Goal: Information Seeking & Learning: Learn about a topic

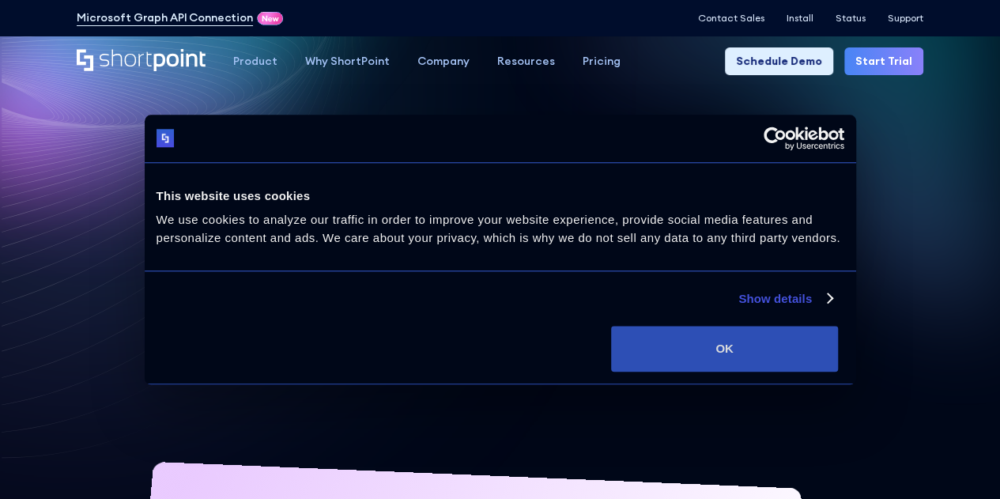
click at [827, 371] on button "OK" at bounding box center [724, 349] width 227 height 46
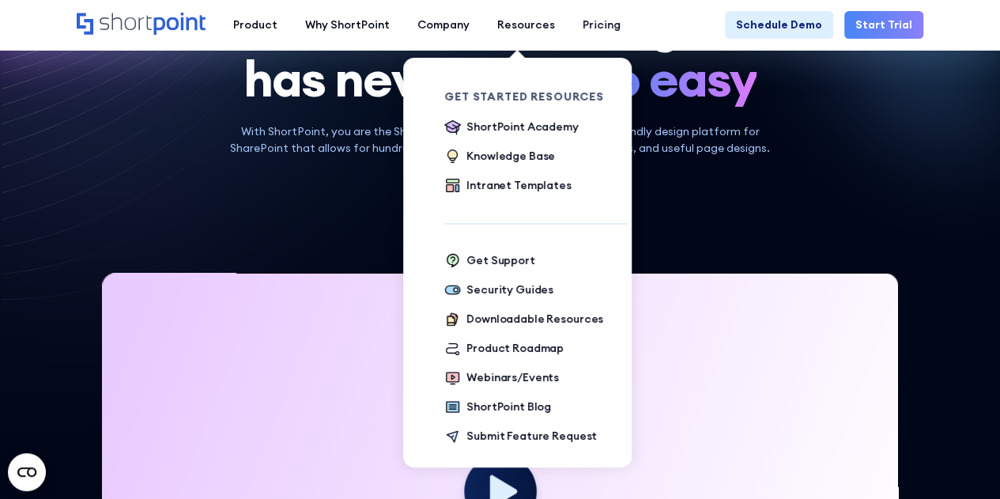
scroll to position [316, 0]
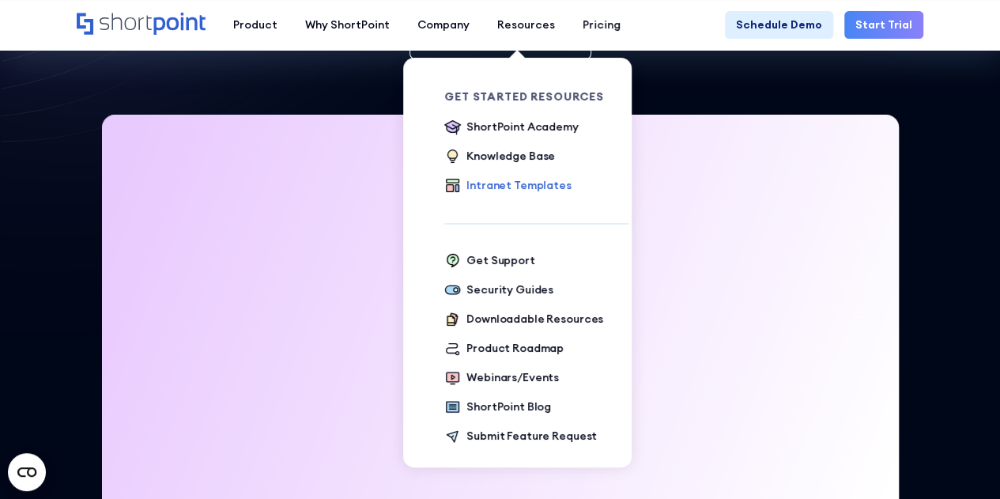
click at [510, 184] on div "Intranet Templates" at bounding box center [518, 185] width 104 height 17
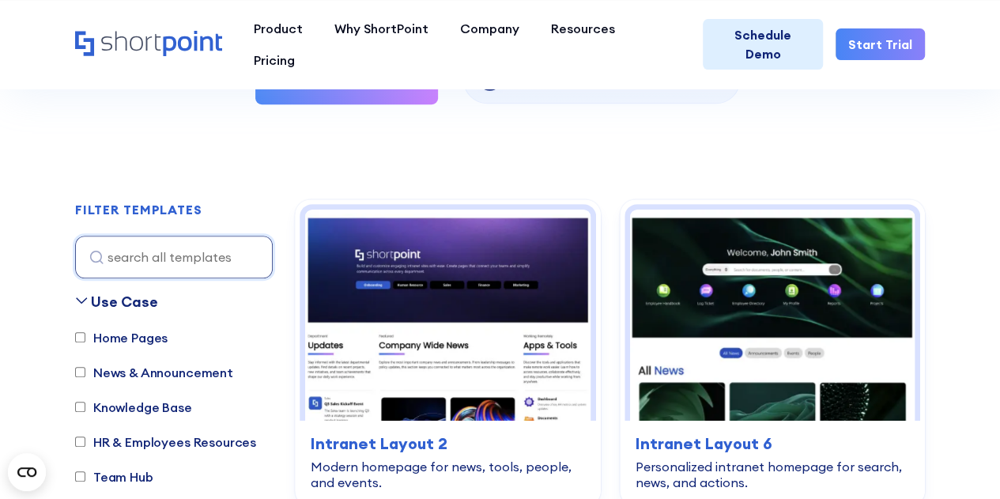
scroll to position [632, 0]
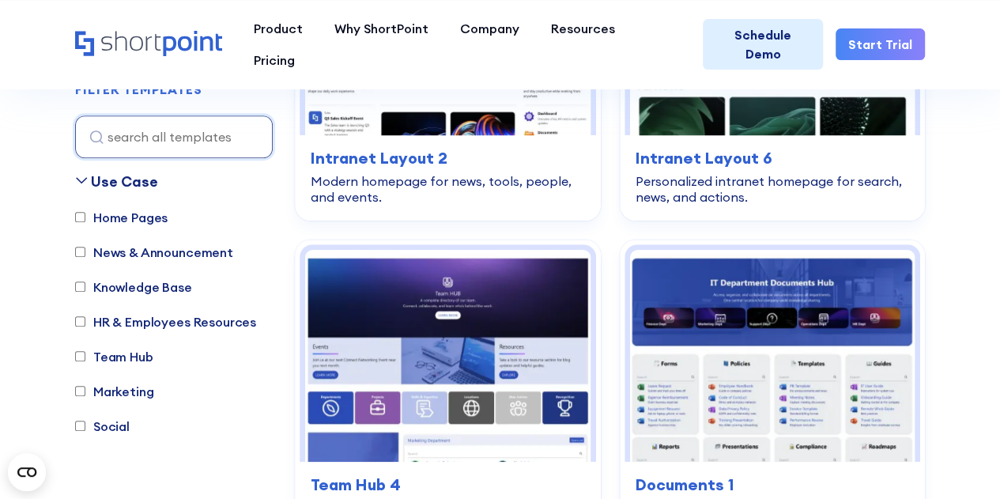
click at [78, 220] on input "Home Pages" at bounding box center [80, 218] width 10 height 10
checkbox input "true"
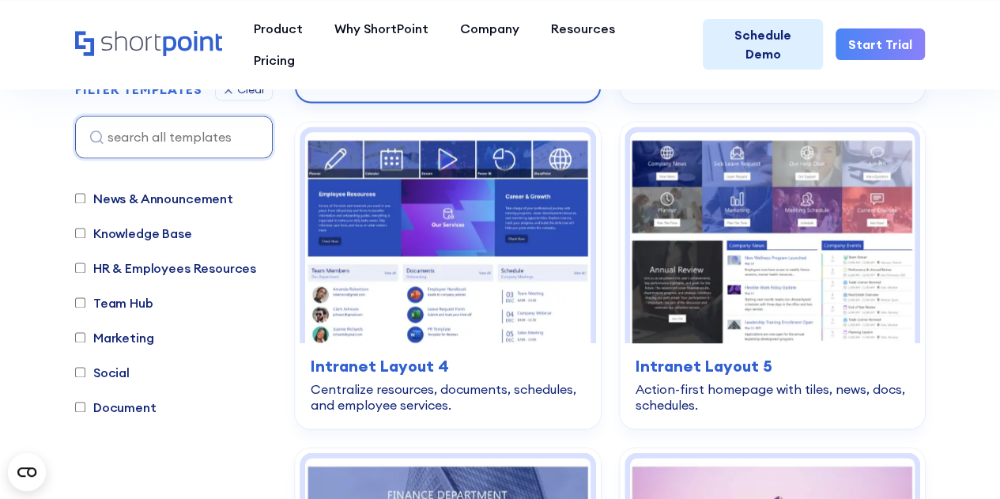
scroll to position [1098, 0]
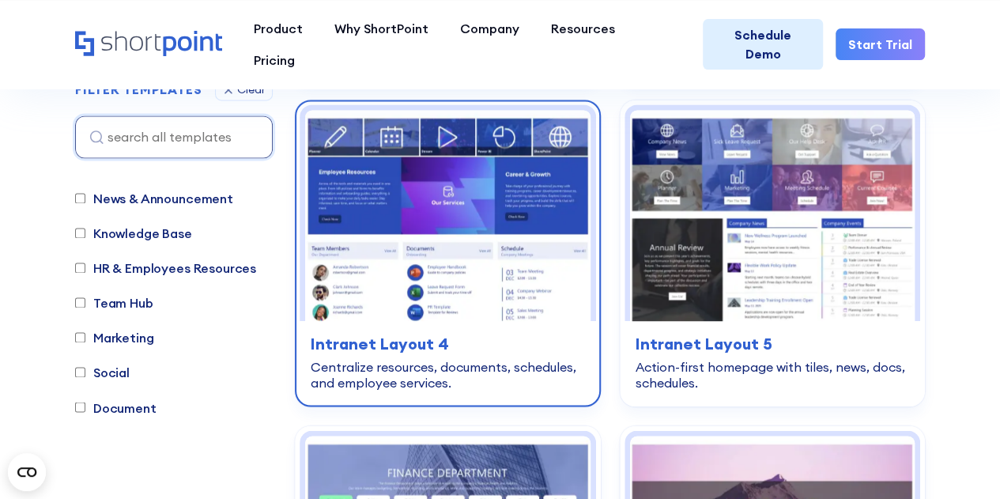
click at [439, 194] on img at bounding box center [447, 216] width 285 height 212
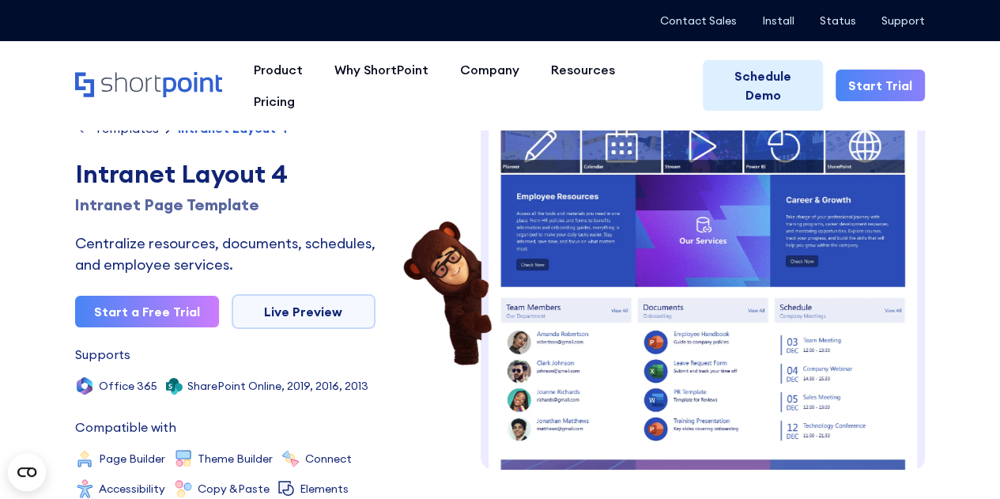
scroll to position [19, 0]
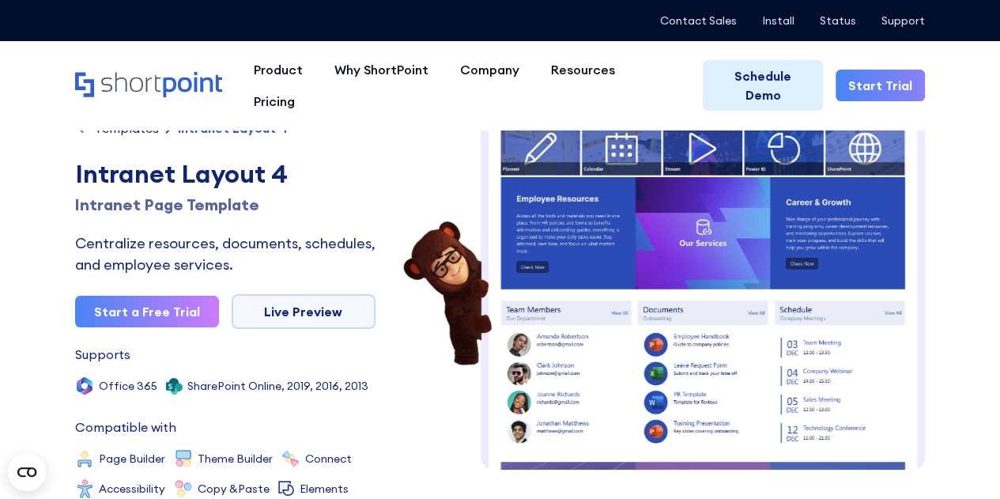
click at [585, 234] on img at bounding box center [702, 373] width 444 height 544
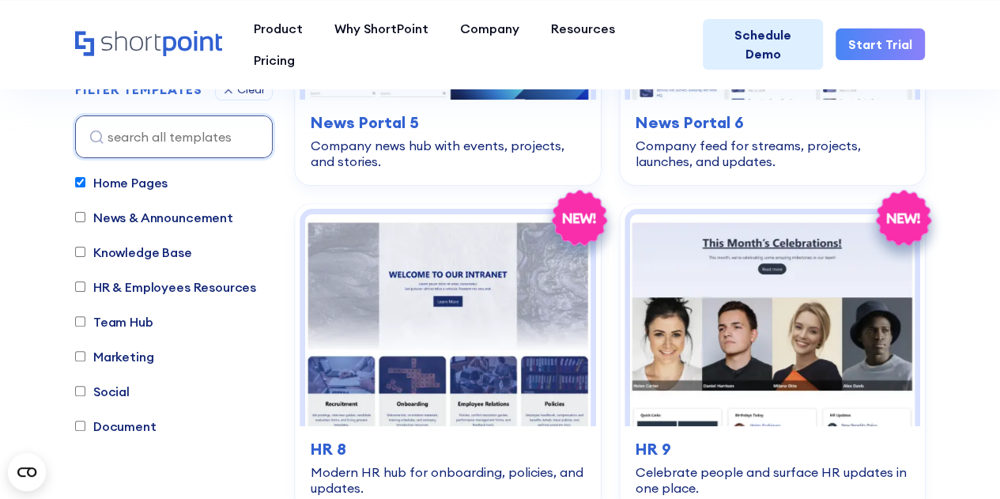
scroll to position [54, 0]
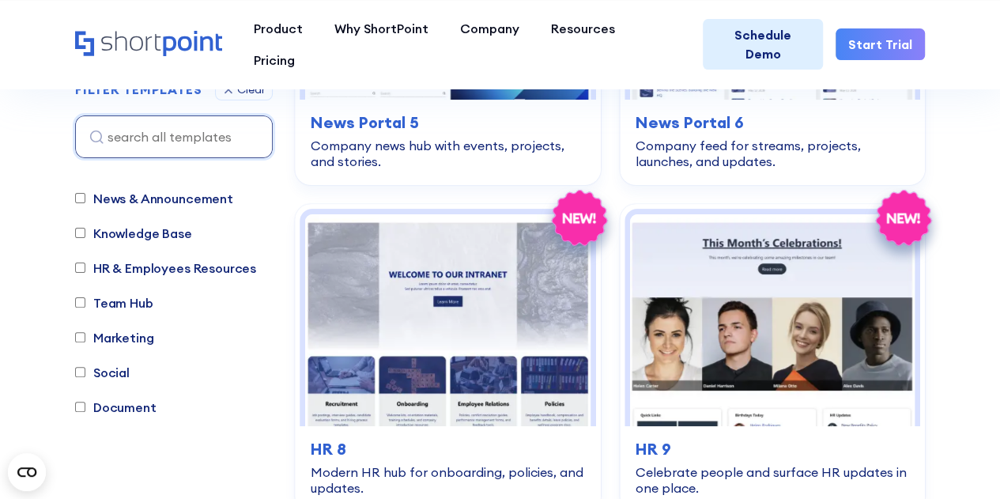
click at [79, 374] on input "Social" at bounding box center [80, 372] width 10 height 10
checkbox input "true"
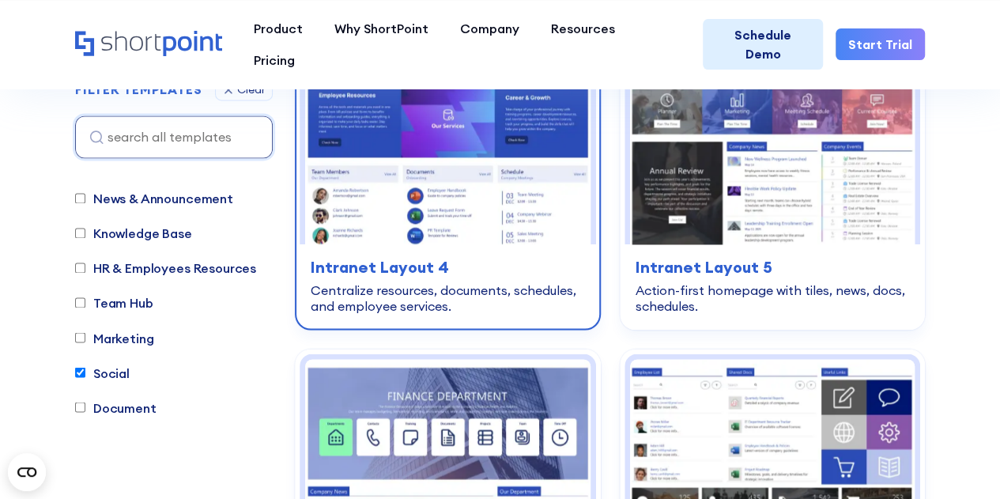
scroll to position [1177, 0]
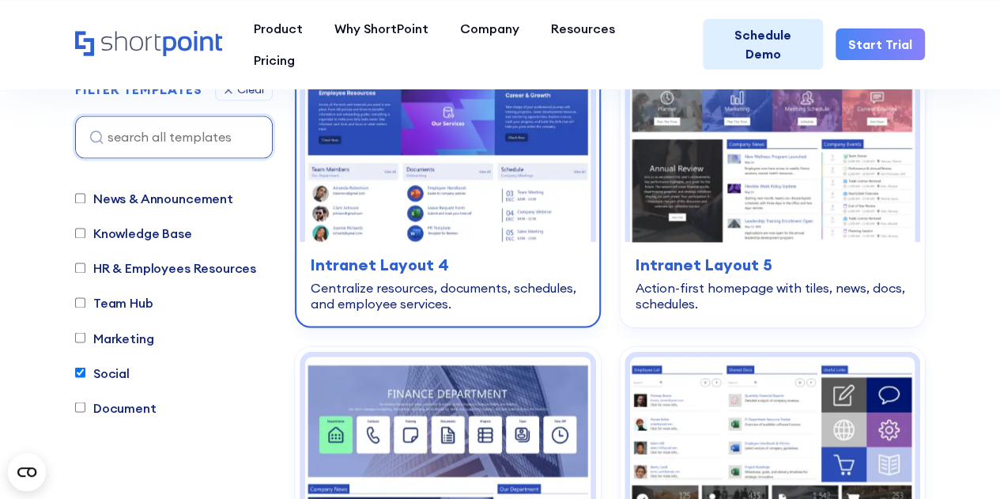
click at [471, 133] on img at bounding box center [447, 137] width 285 height 212
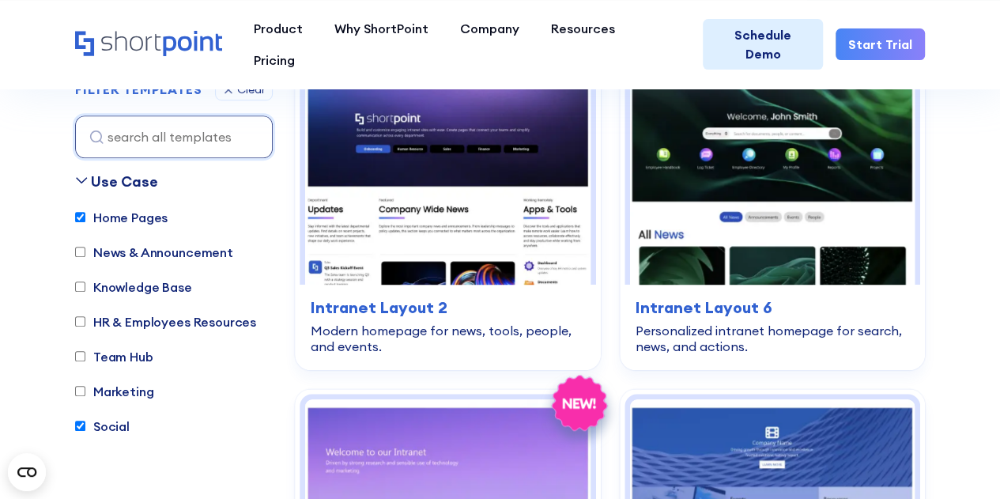
scroll to position [379, 0]
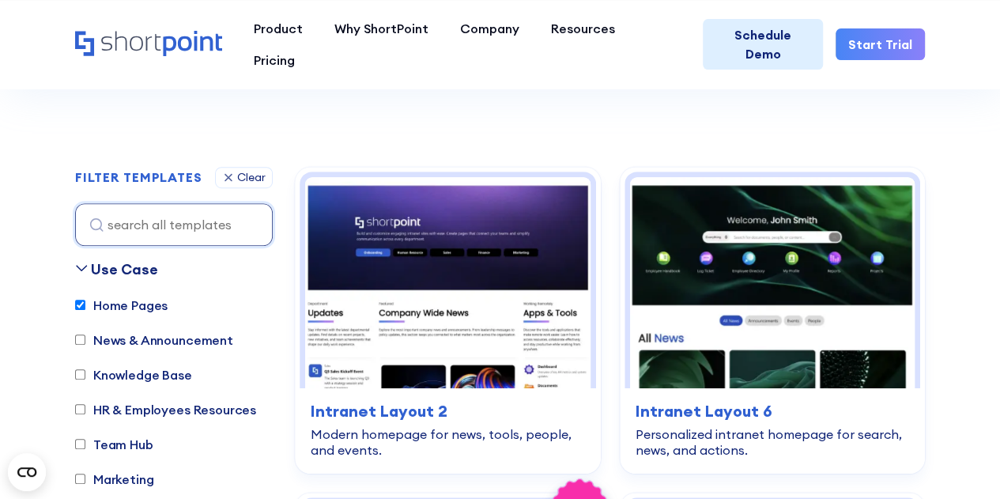
click at [79, 299] on input "Home Pages" at bounding box center [80, 304] width 10 height 10
checkbox input "false"
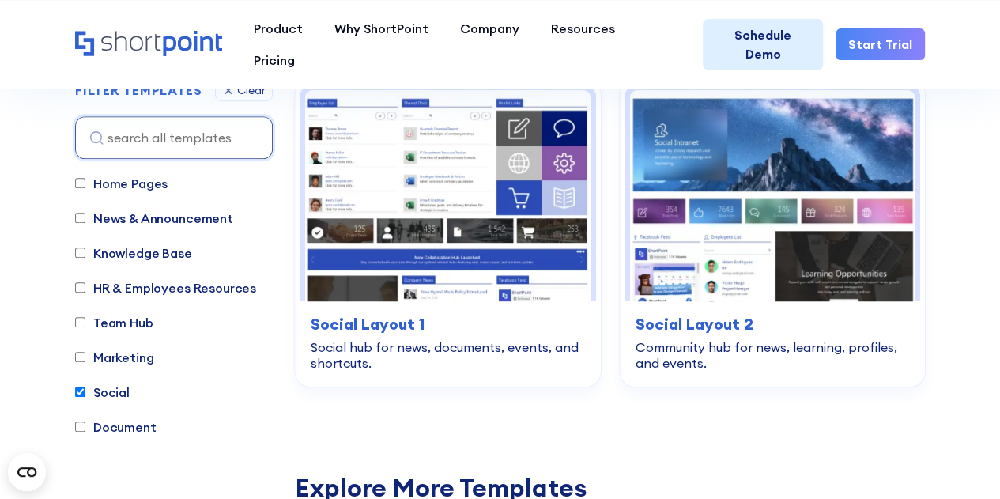
scroll to position [53, 0]
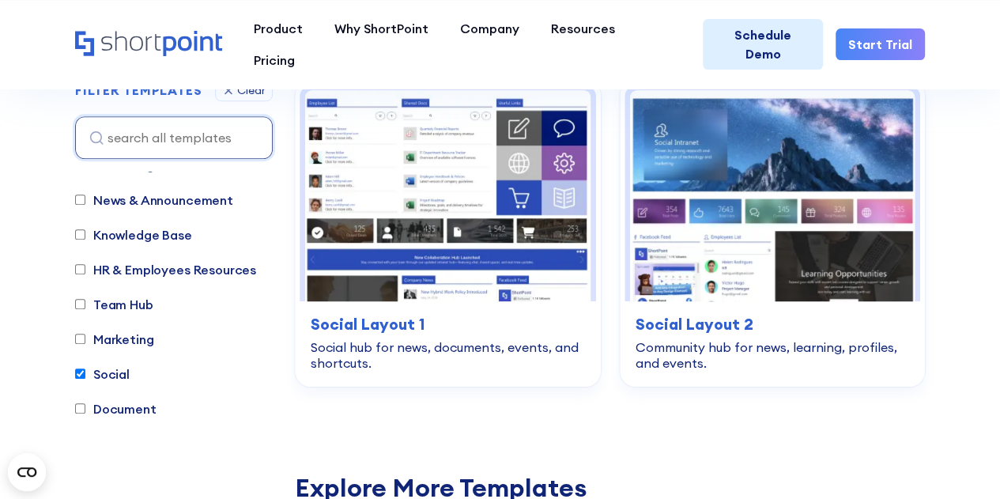
click at [76, 372] on input "Social" at bounding box center [80, 373] width 10 height 10
checkbox input "false"
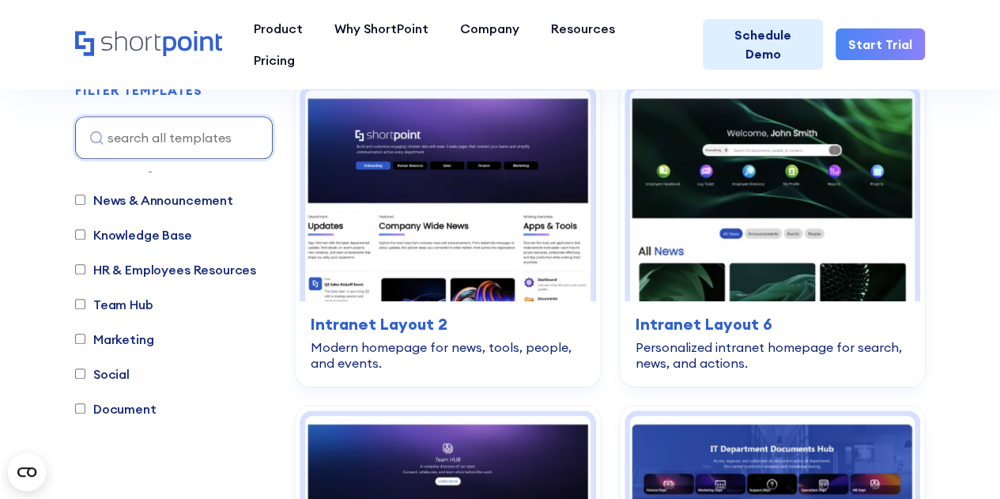
scroll to position [54, 0]
click at [81, 299] on input "Team Hub" at bounding box center [80, 303] width 10 height 10
checkbox input "true"
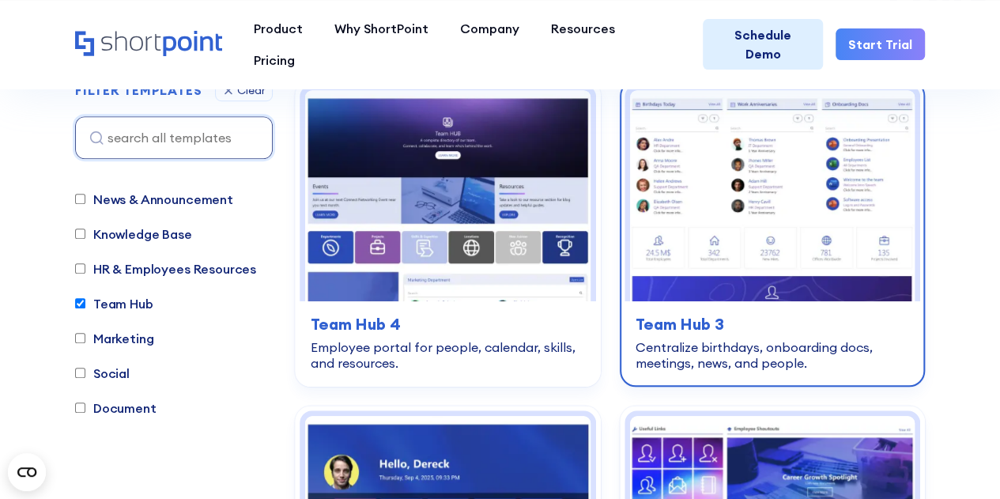
click at [715, 187] on img at bounding box center [772, 196] width 285 height 212
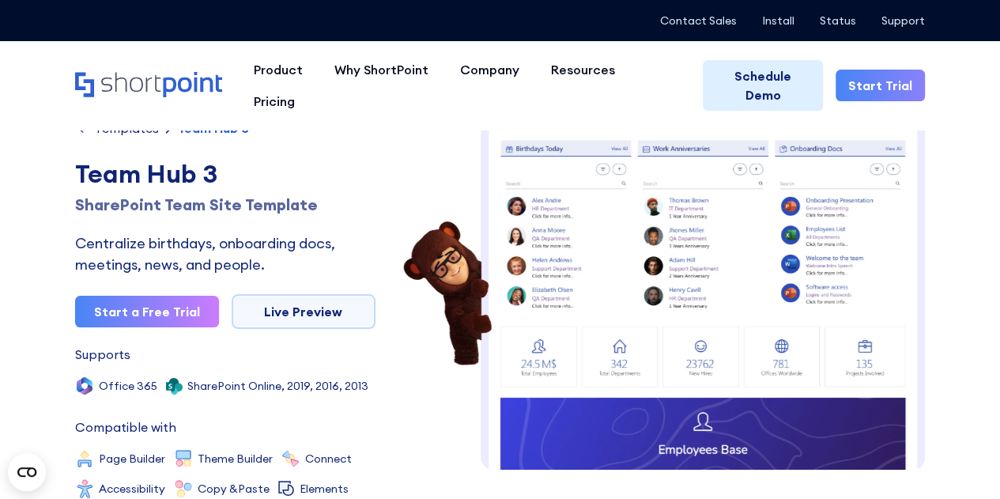
click at [641, 207] on img at bounding box center [702, 414] width 444 height 588
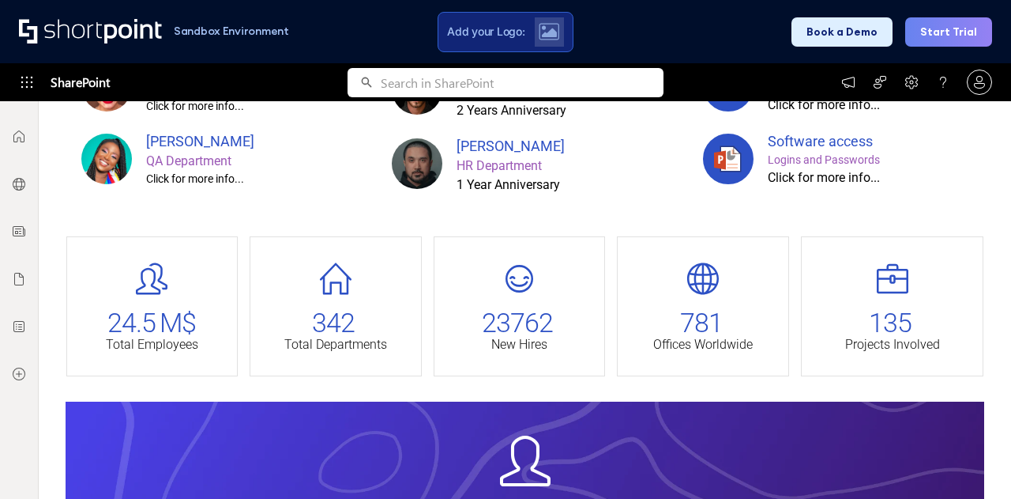
scroll to position [79, 0]
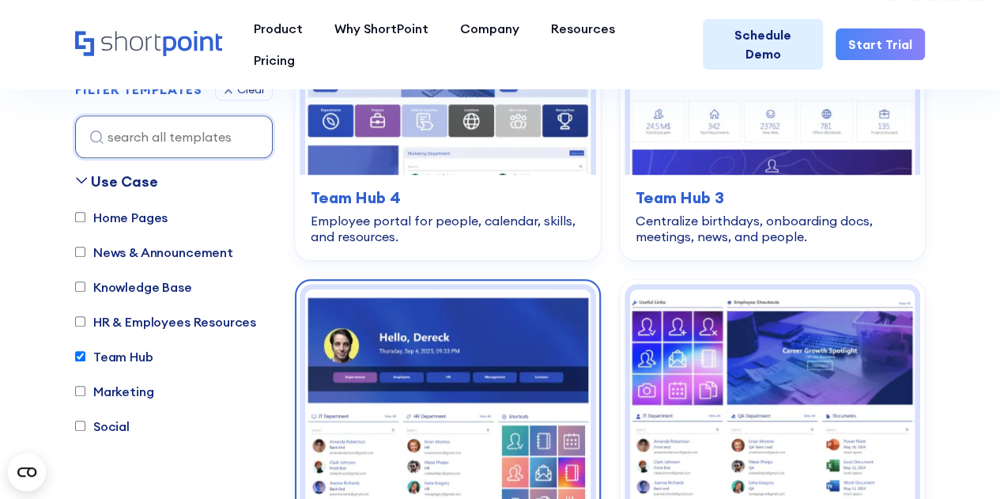
scroll to position [782, 0]
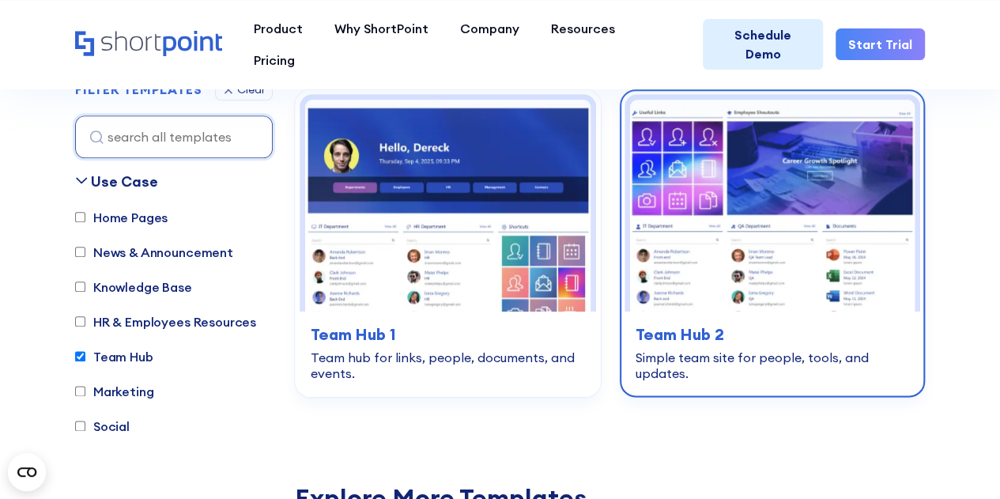
click at [723, 179] on img at bounding box center [772, 206] width 285 height 212
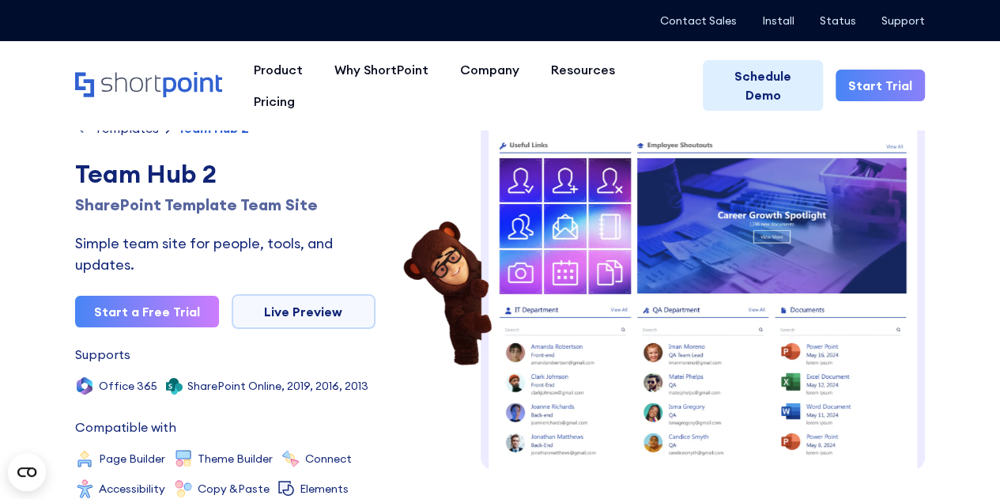
scroll to position [11, 0]
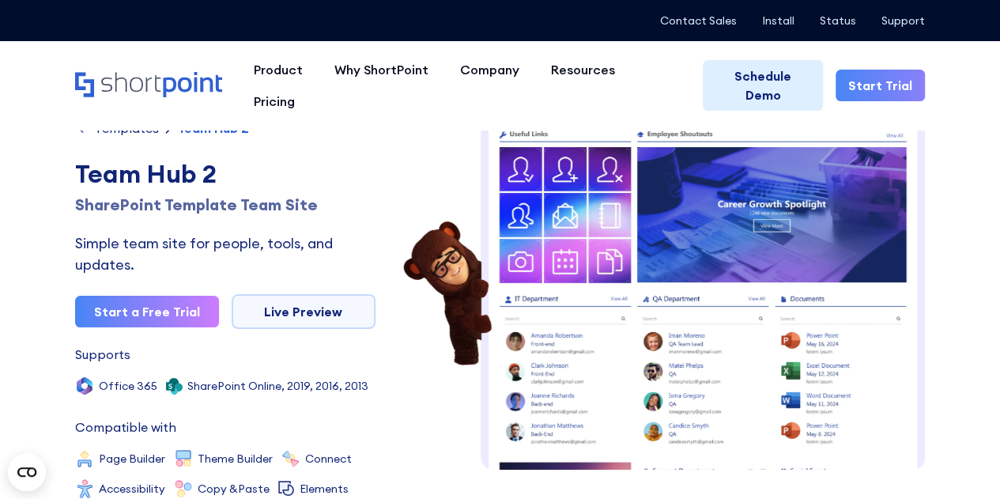
click at [599, 304] on img at bounding box center [702, 444] width 444 height 670
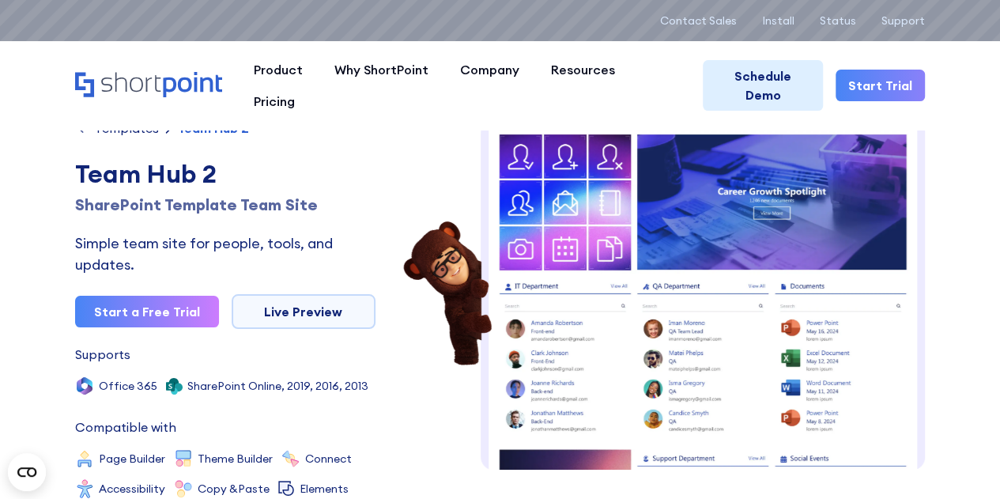
scroll to position [2, 0]
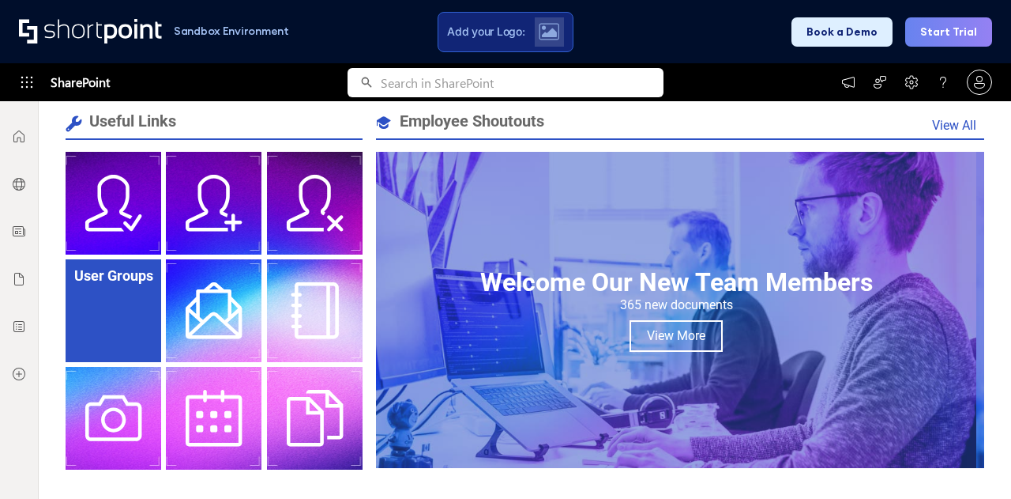
scroll to position [158, 0]
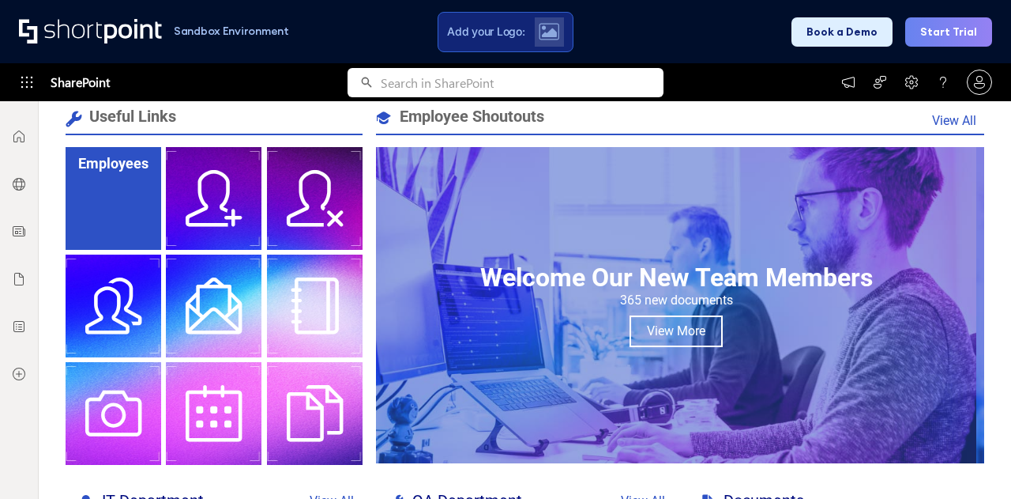
click at [116, 203] on div "Employees" at bounding box center [114, 198] width 96 height 103
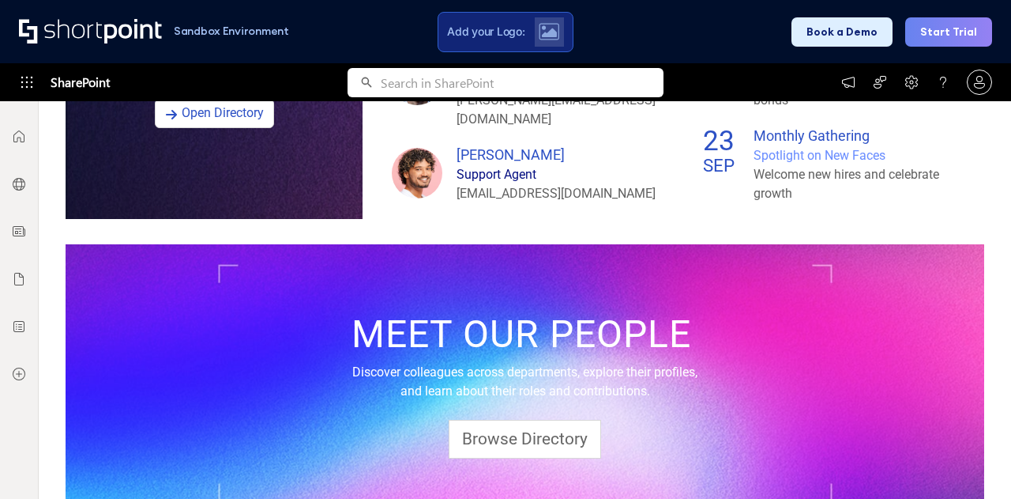
scroll to position [1315, 0]
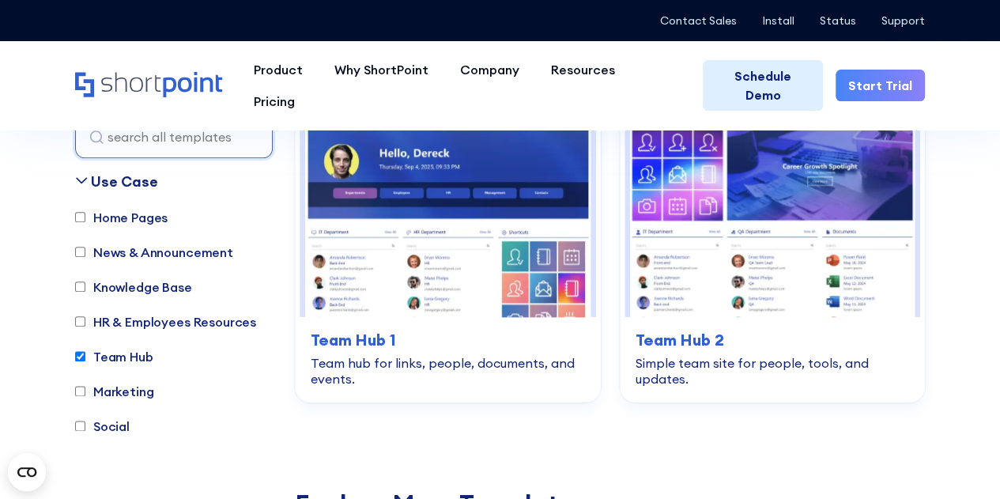
click at [76, 350] on label "Team Hub" at bounding box center [114, 356] width 78 height 19
click at [76, 352] on input "Team Hub" at bounding box center [80, 357] width 10 height 10
checkbox input "false"
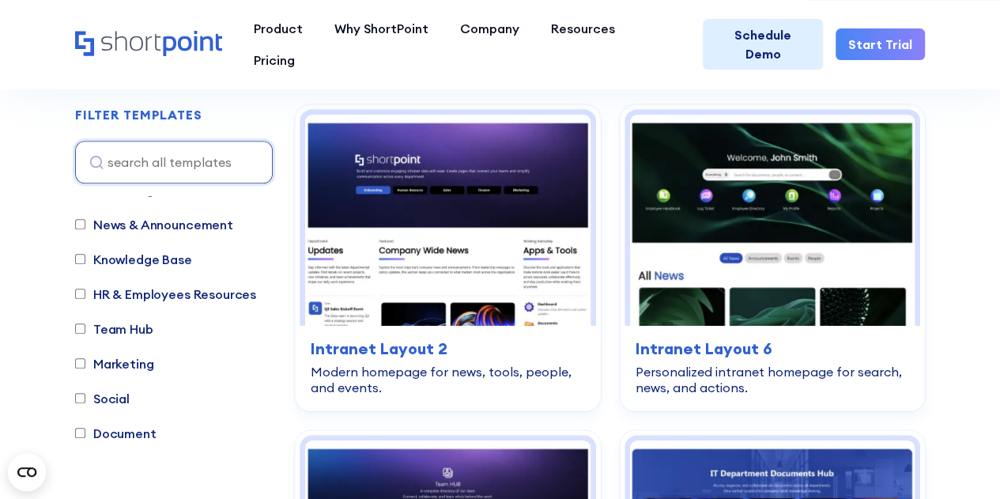
scroll to position [466, 0]
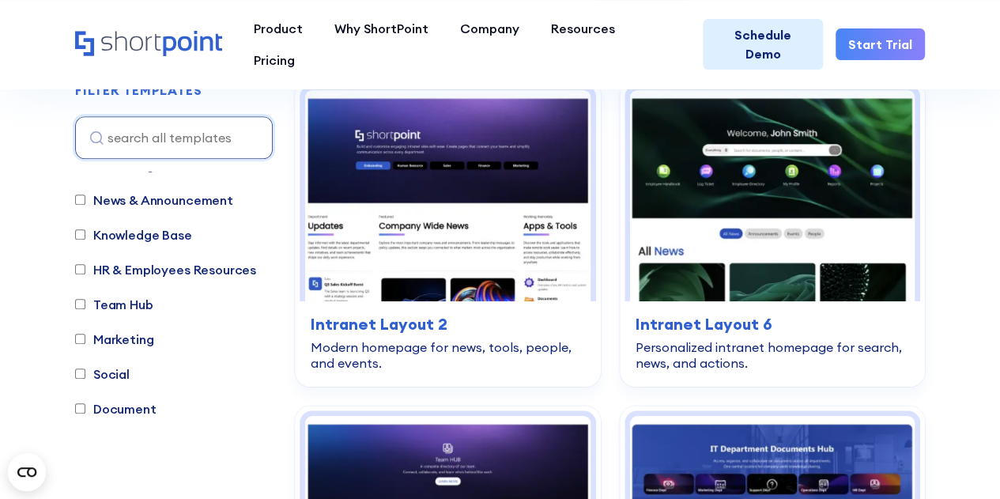
click at [81, 235] on input "Knowledge Base" at bounding box center [80, 234] width 10 height 10
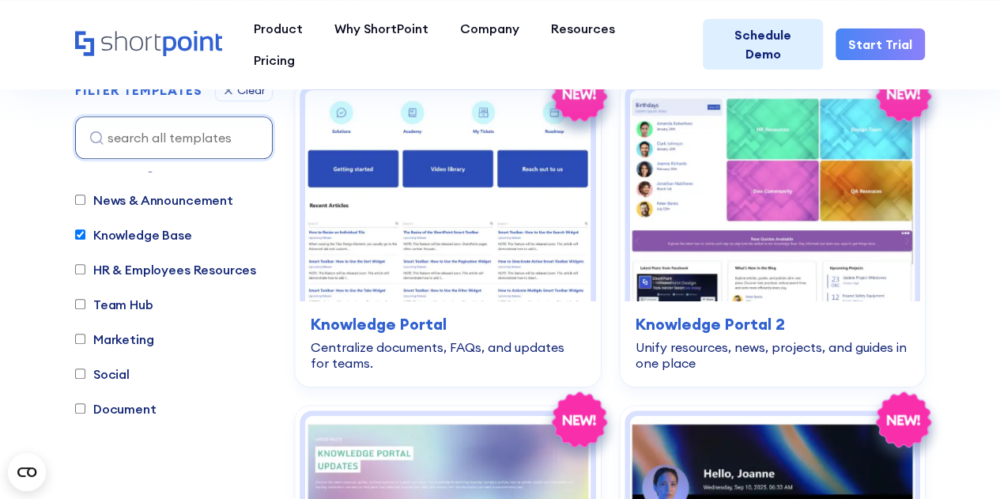
click at [80, 232] on input "Knowledge Base" at bounding box center [80, 234] width 10 height 10
checkbox input "false"
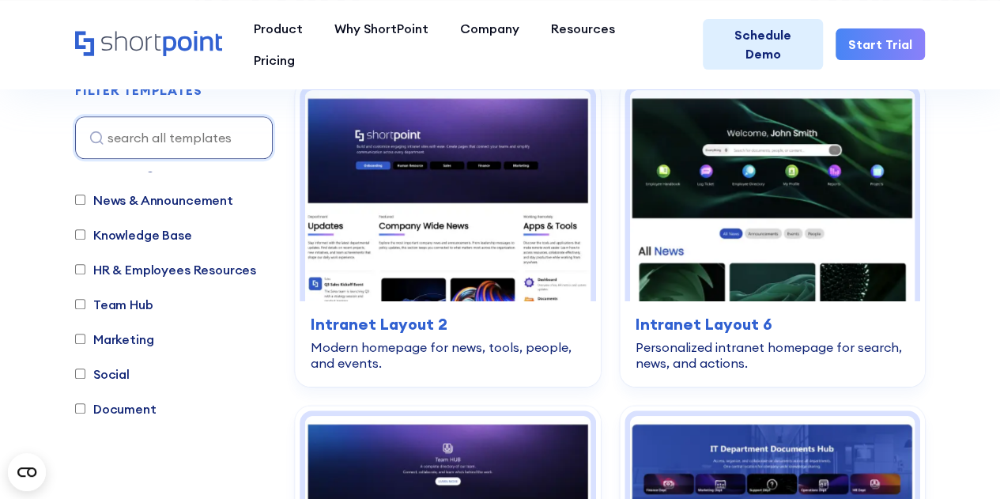
click at [83, 267] on input "HR & Employees Resources" at bounding box center [80, 269] width 10 height 10
checkbox input "true"
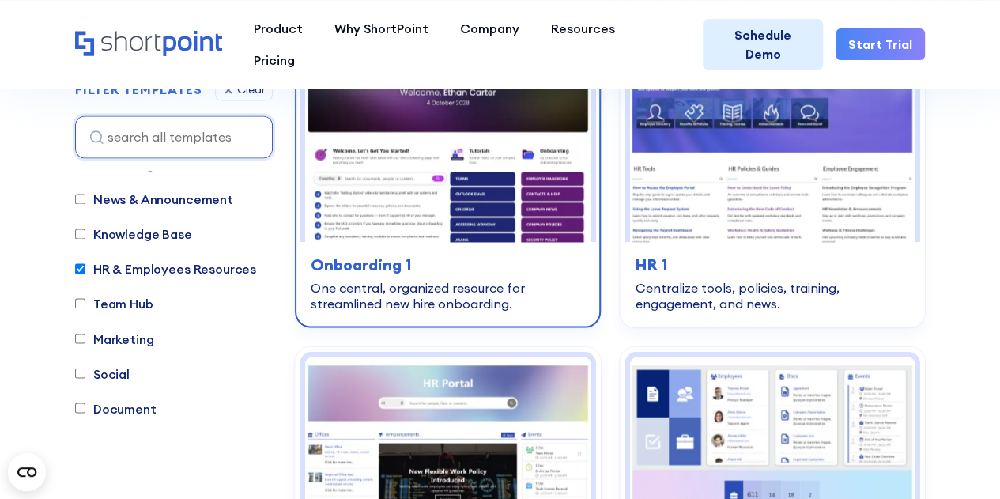
scroll to position [1731, 0]
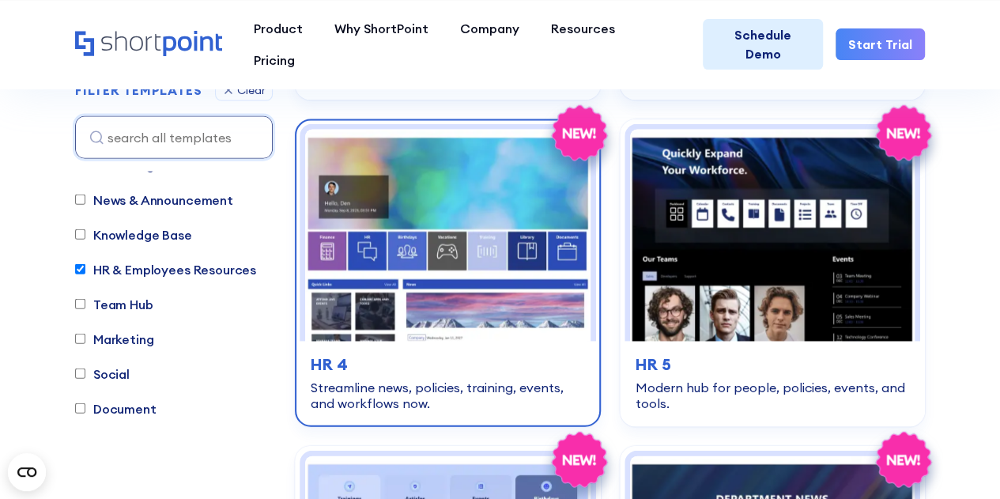
click at [475, 217] on img at bounding box center [447, 236] width 285 height 212
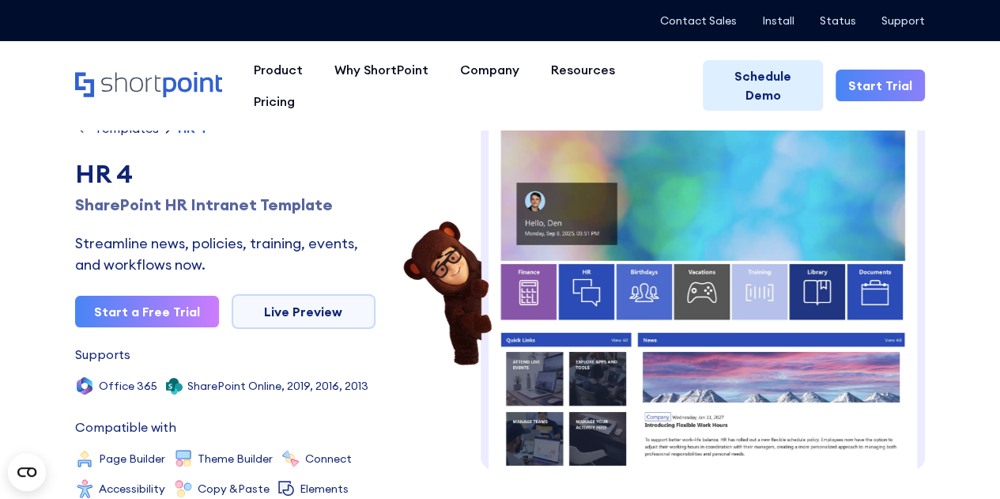
scroll to position [23, 0]
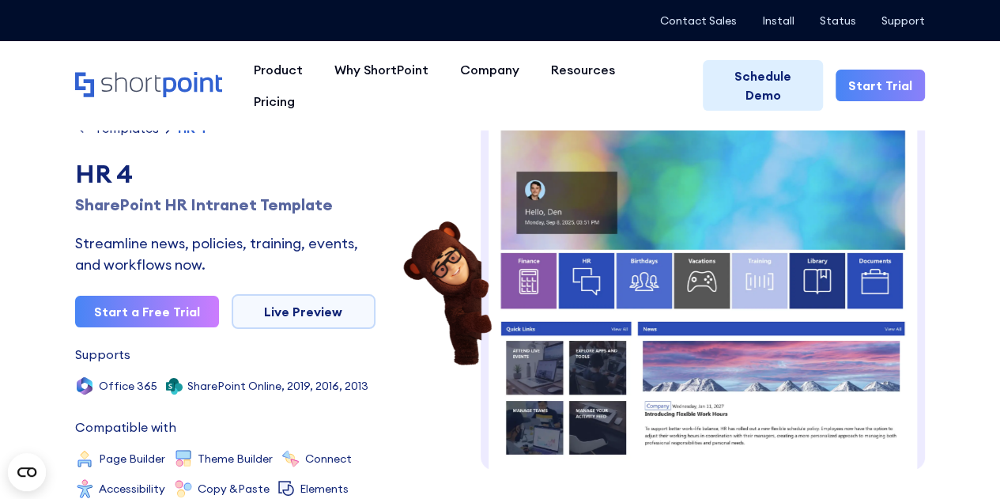
click at [650, 233] on img at bounding box center [702, 447] width 444 height 701
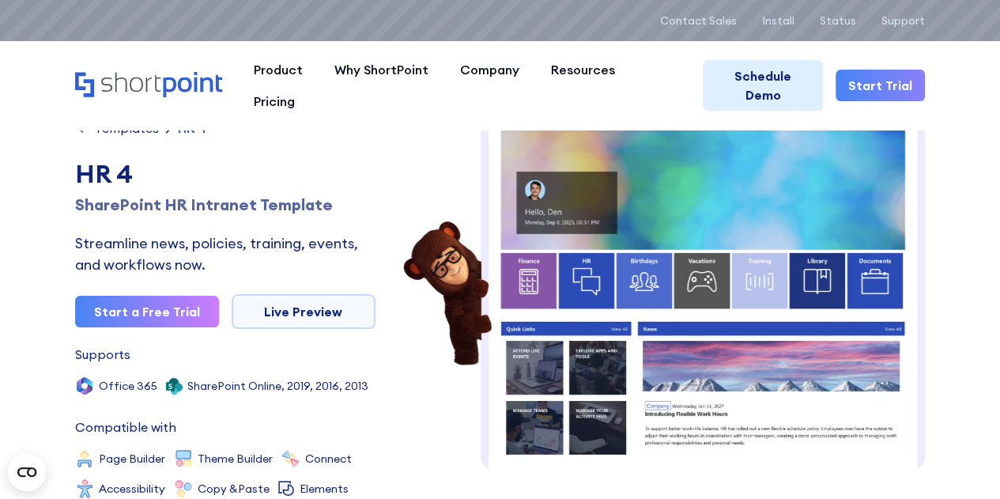
scroll to position [0, 0]
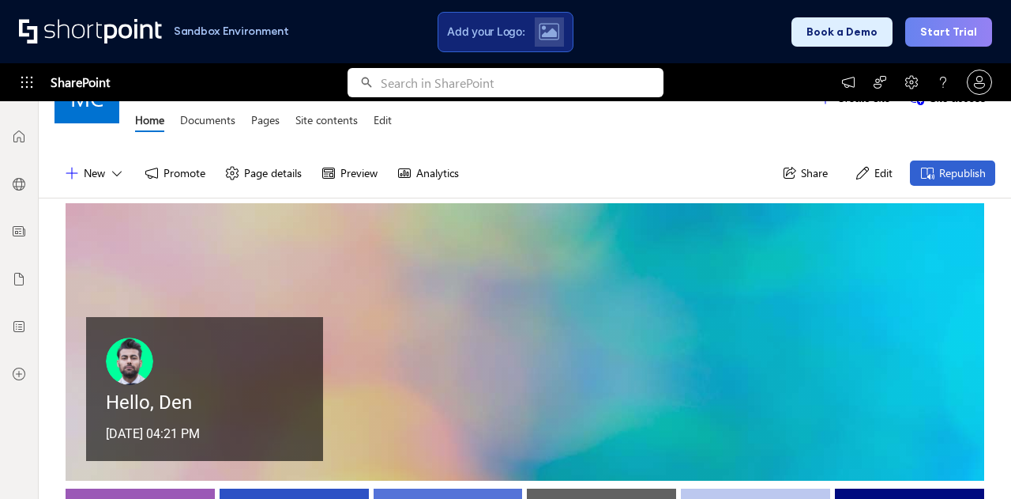
scroll to position [79, 0]
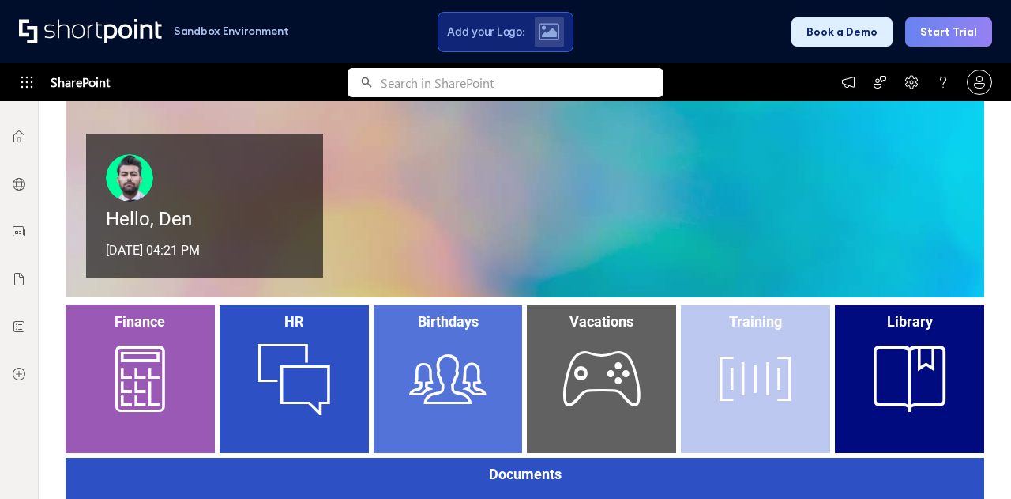
click at [315, 356] on div "HR" at bounding box center [294, 378] width 149 height 147
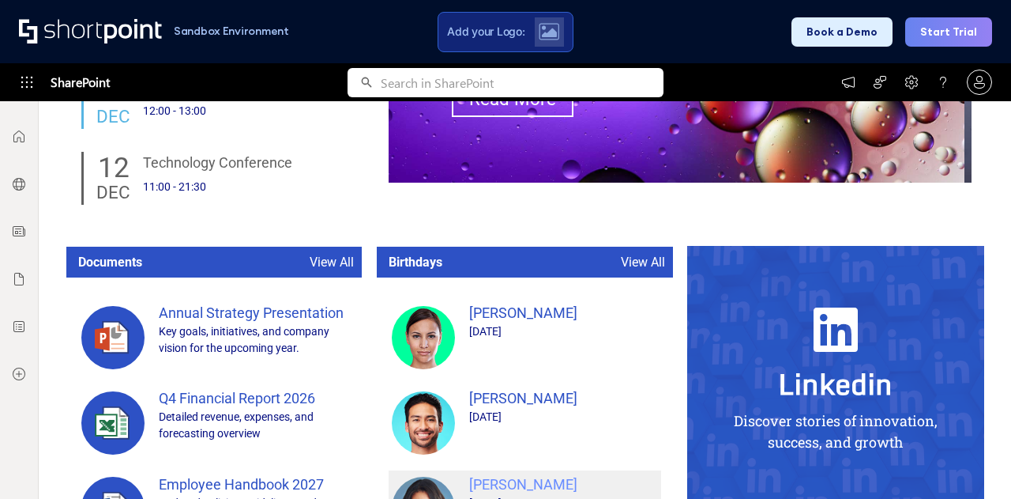
scroll to position [2307, 0]
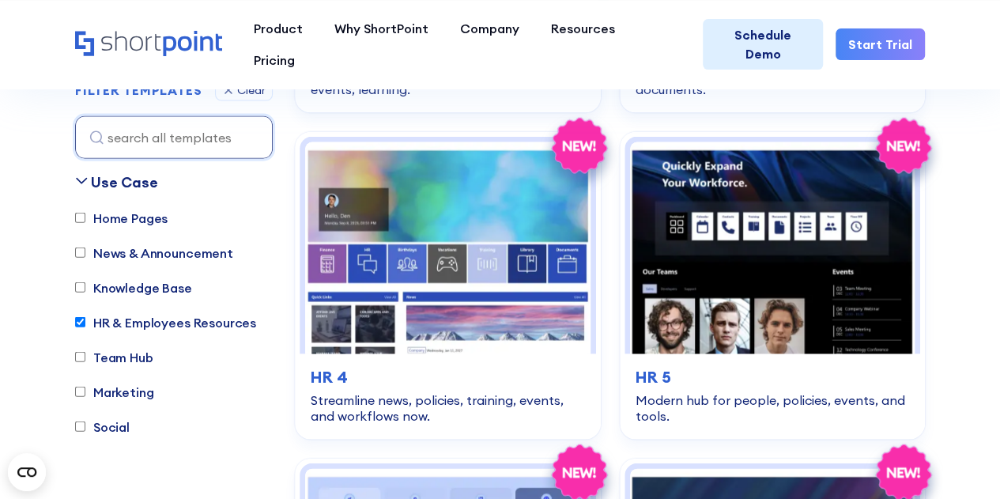
click at [84, 322] on input "HR & Employees Resources" at bounding box center [80, 322] width 10 height 10
checkbox input "false"
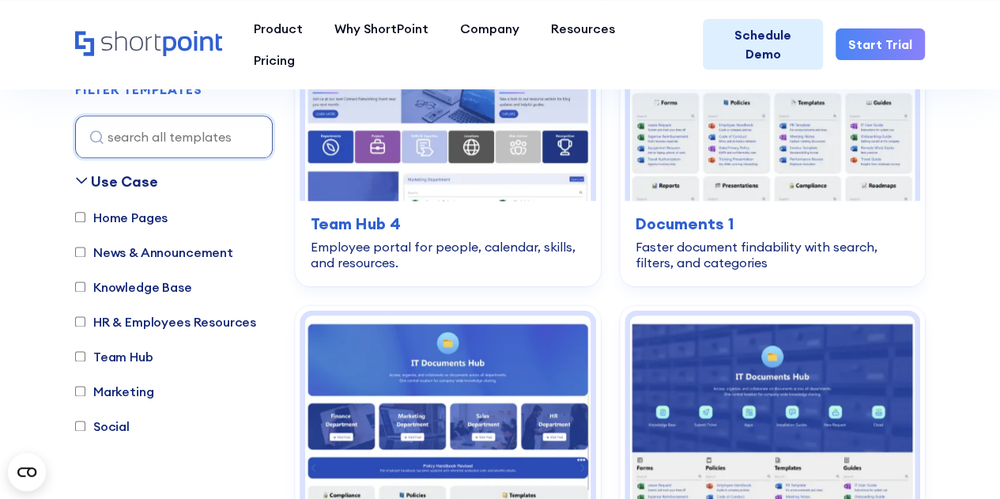
scroll to position [466, 0]
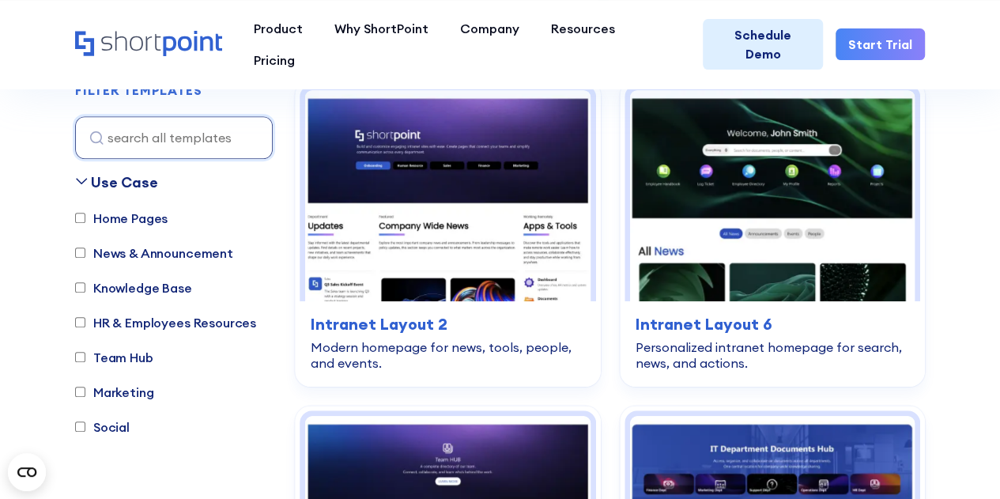
click at [86, 217] on label "Home Pages" at bounding box center [121, 218] width 92 height 19
click at [85, 217] on input "Home Pages" at bounding box center [80, 218] width 10 height 10
checkbox input "true"
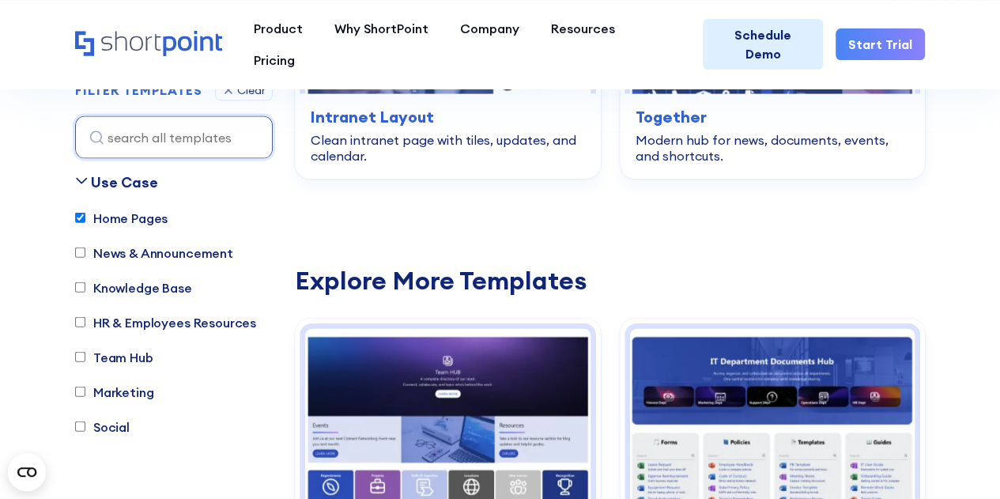
scroll to position [1573, 0]
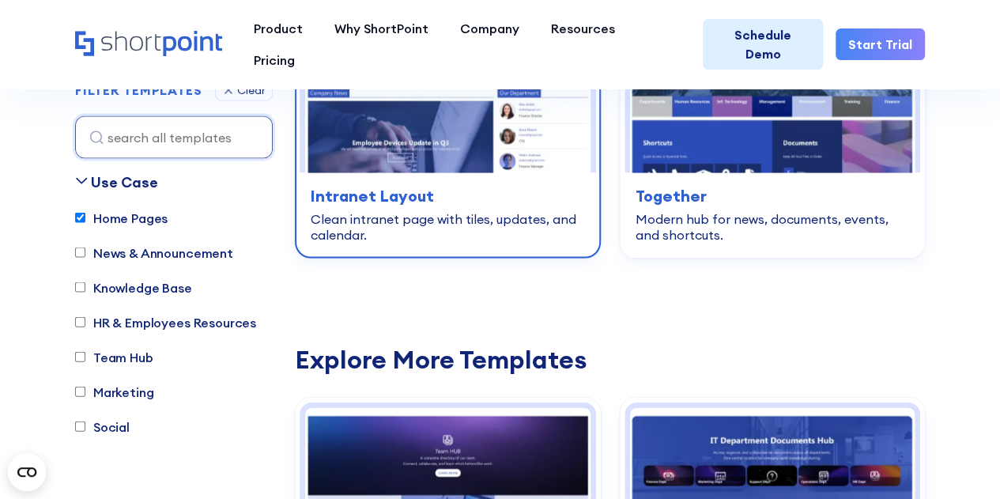
click at [503, 152] on img at bounding box center [447, 67] width 285 height 212
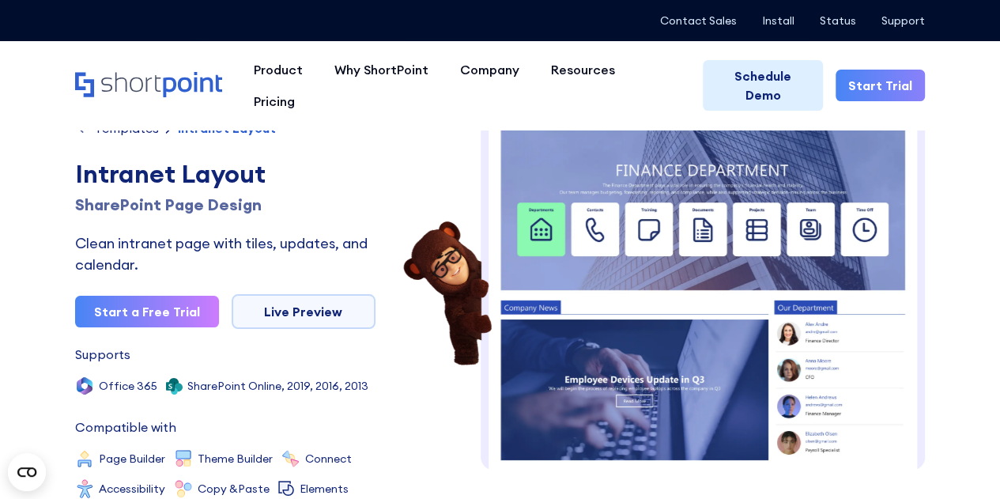
click at [577, 207] on img at bounding box center [702, 368] width 444 height 518
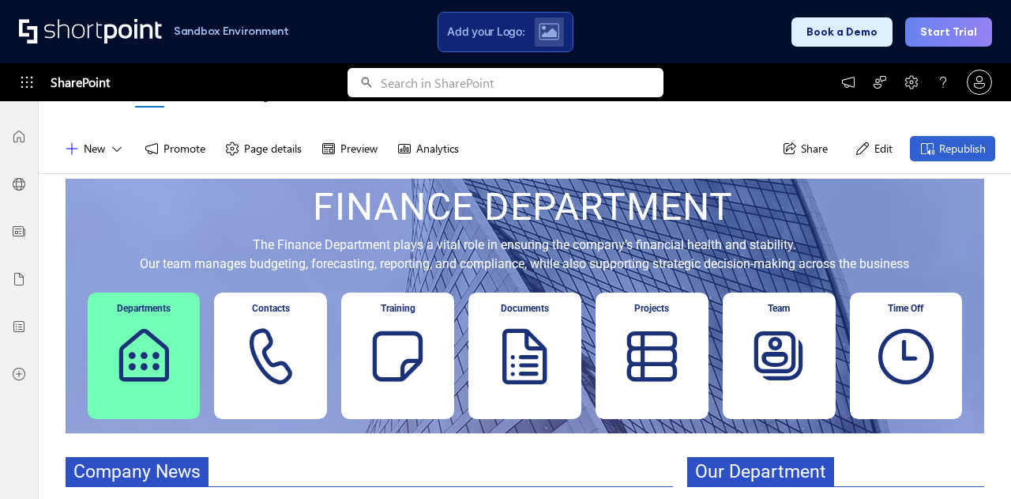
scroll to position [158, 0]
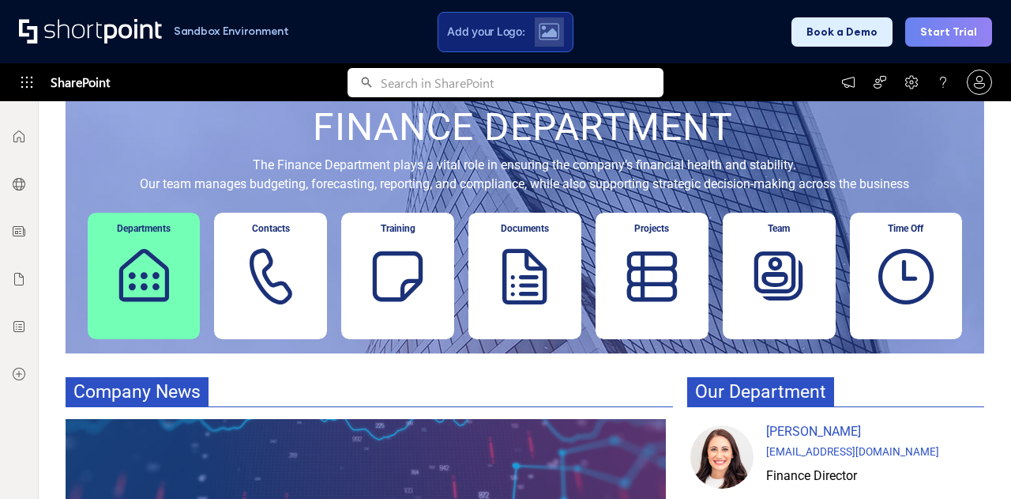
click at [400, 268] on div "Training" at bounding box center [397, 276] width 113 height 126
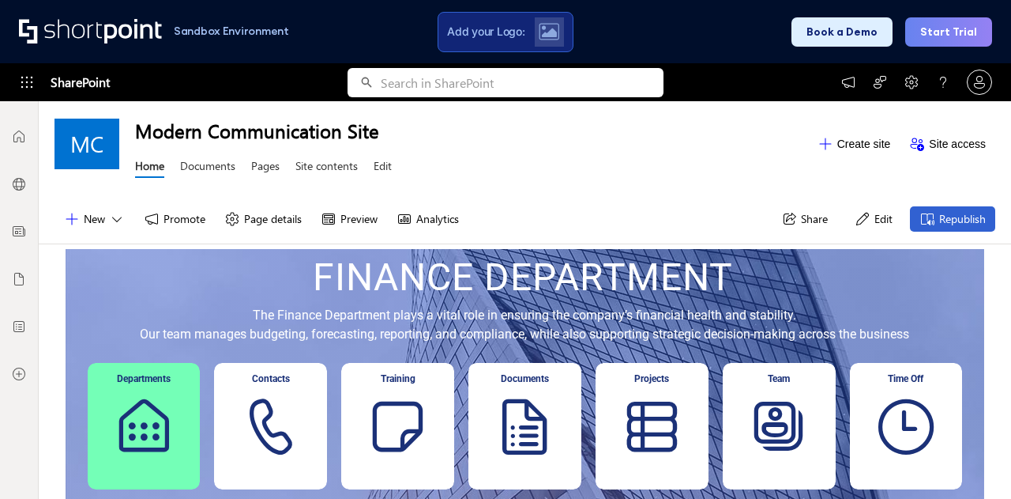
scroll to position [0, 0]
